Goal: Transaction & Acquisition: Download file/media

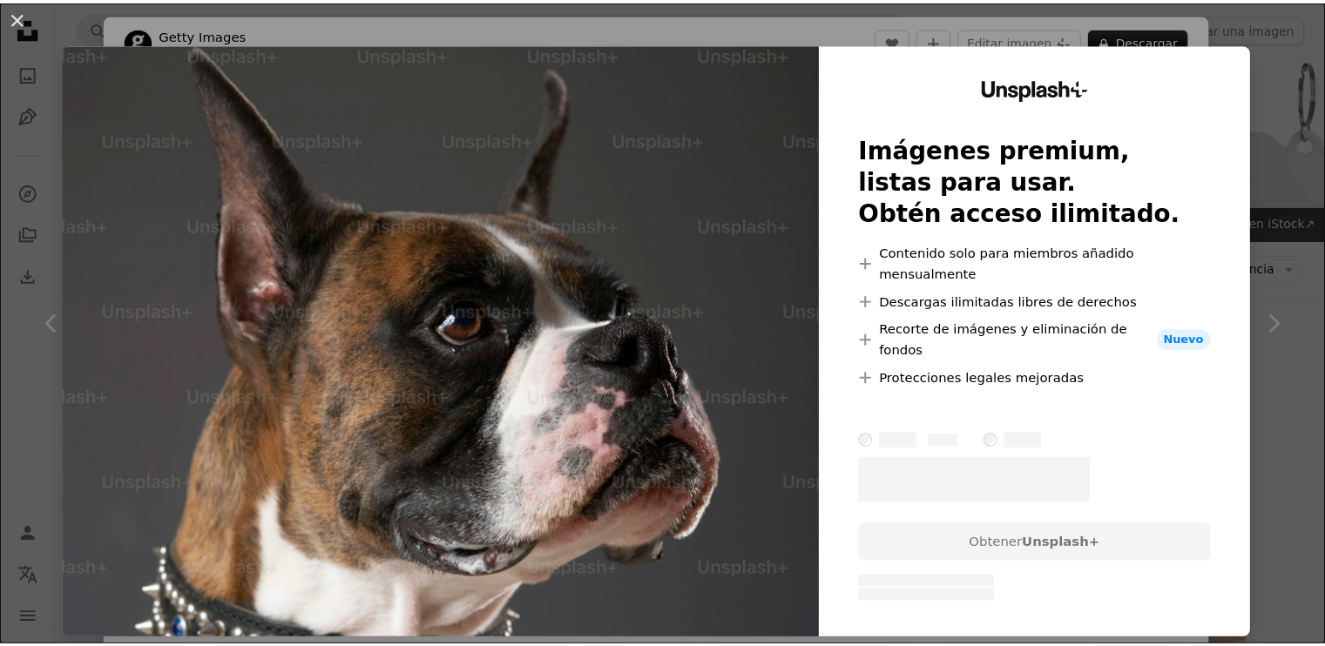
scroll to position [1398, 0]
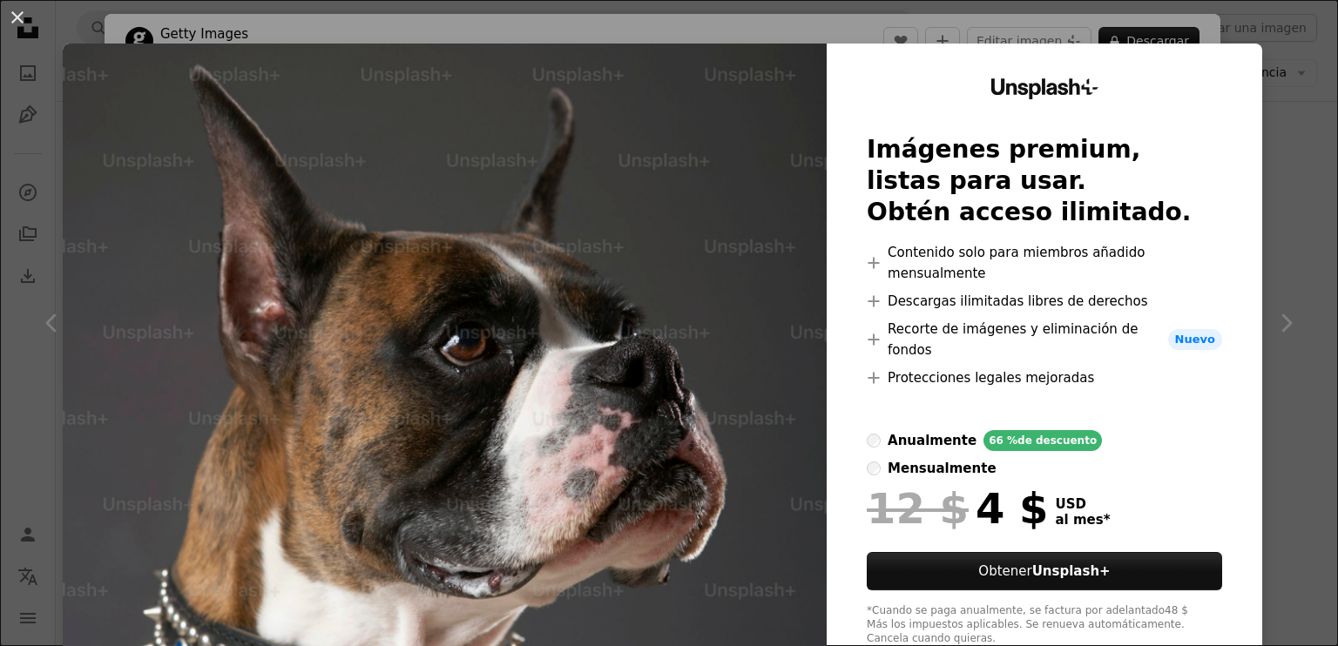
click at [1297, 29] on div "An X shape Unsplash+ Imágenes premium, listas para usar. Obtén acceso ilimitado…" at bounding box center [669, 323] width 1338 height 646
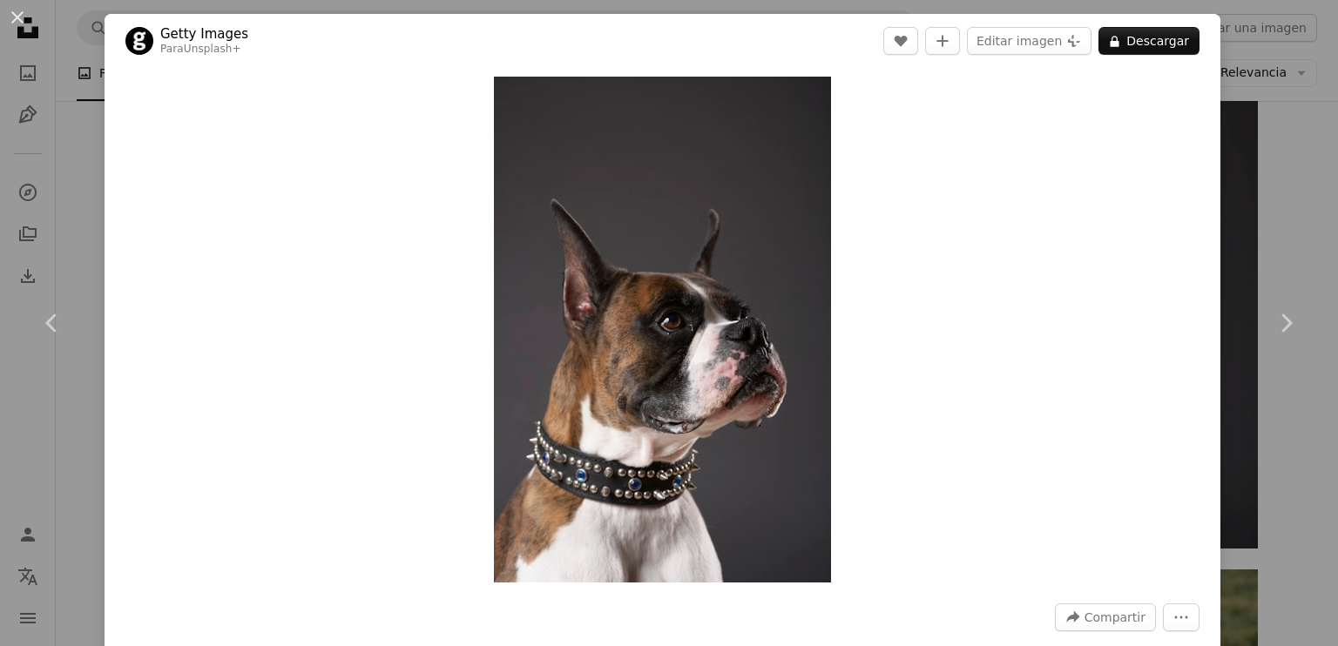
click at [1255, 147] on div "An X shape Chevron left Chevron right Getty Images Para Unsplash+ A heart A plu…" at bounding box center [669, 323] width 1338 height 646
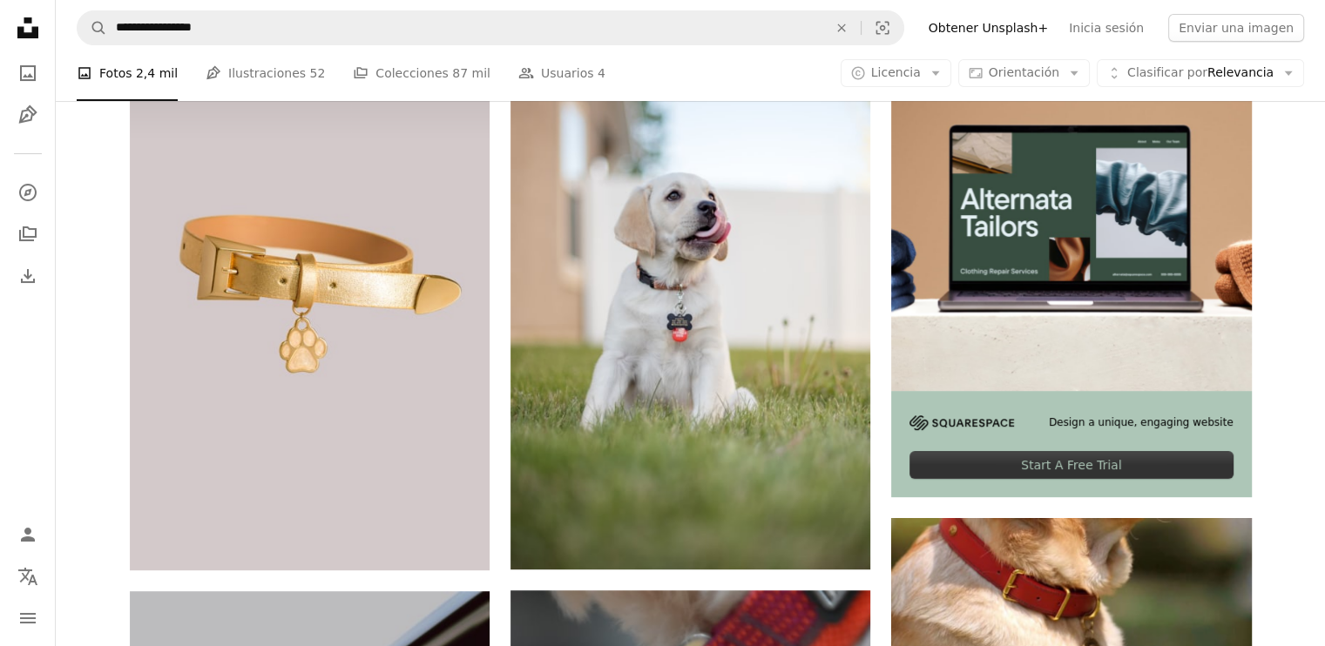
scroll to position [430, 0]
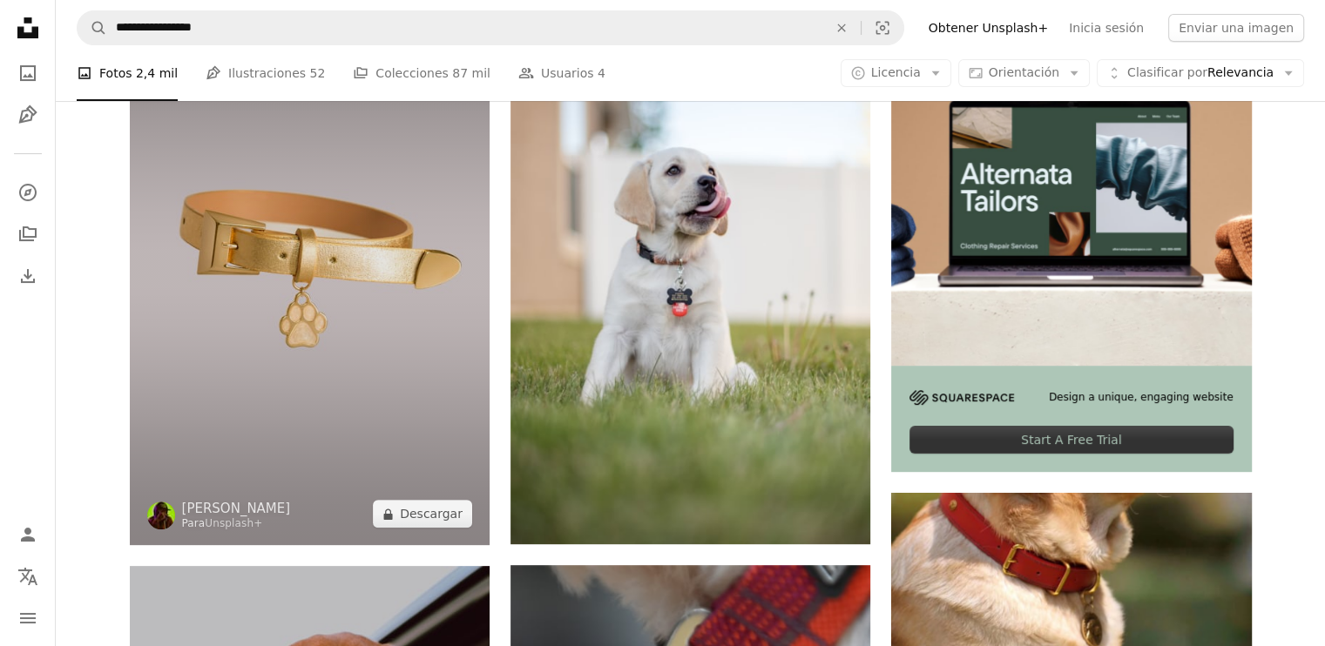
click at [320, 311] on img at bounding box center [310, 275] width 360 height 540
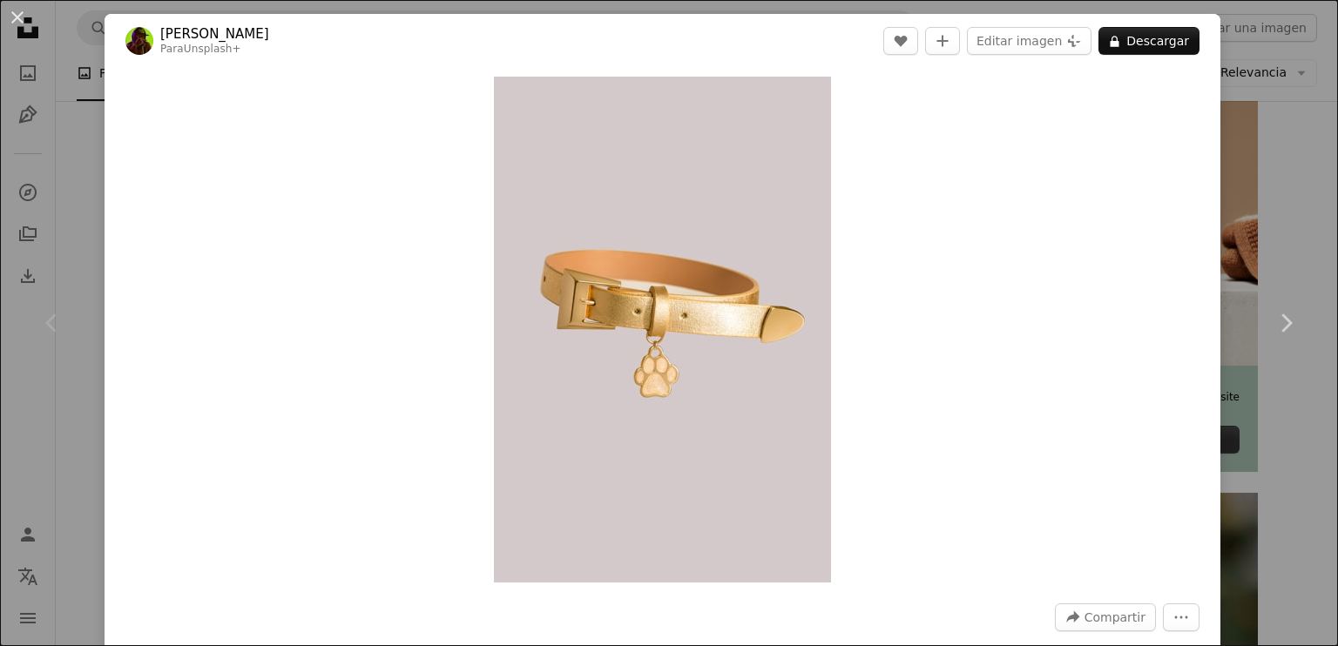
click at [1283, 118] on div "An X shape Chevron left Chevron right [PERSON_NAME] Para Unsplash+ A heart A pl…" at bounding box center [669, 323] width 1338 height 646
